Goal: Task Accomplishment & Management: Manage account settings

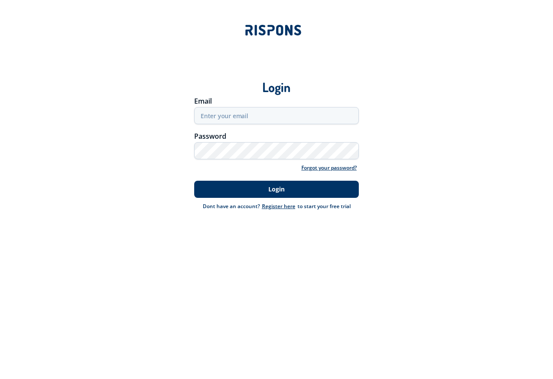
click at [272, 191] on button "Login" at bounding box center [276, 189] width 165 height 17
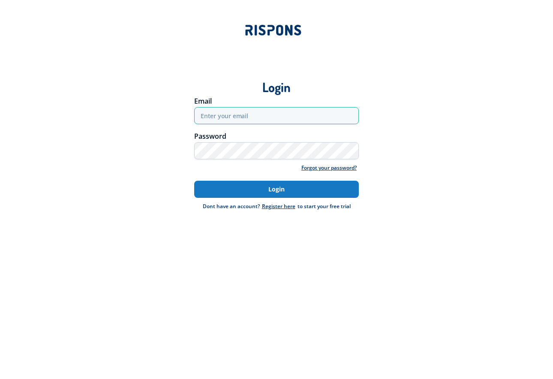
type input "[EMAIL_ADDRESS][DOMAIN_NAME]"
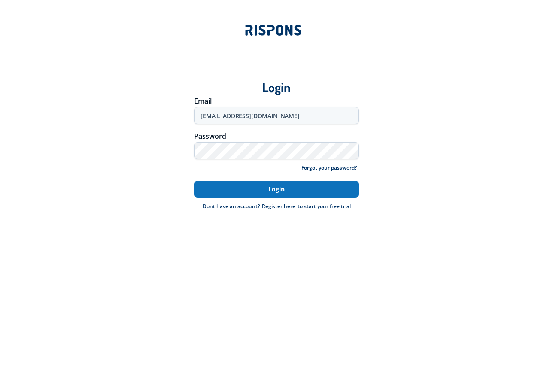
click at [263, 189] on button "Login" at bounding box center [276, 189] width 165 height 17
